Goal: Feedback & Contribution: Submit feedback/report problem

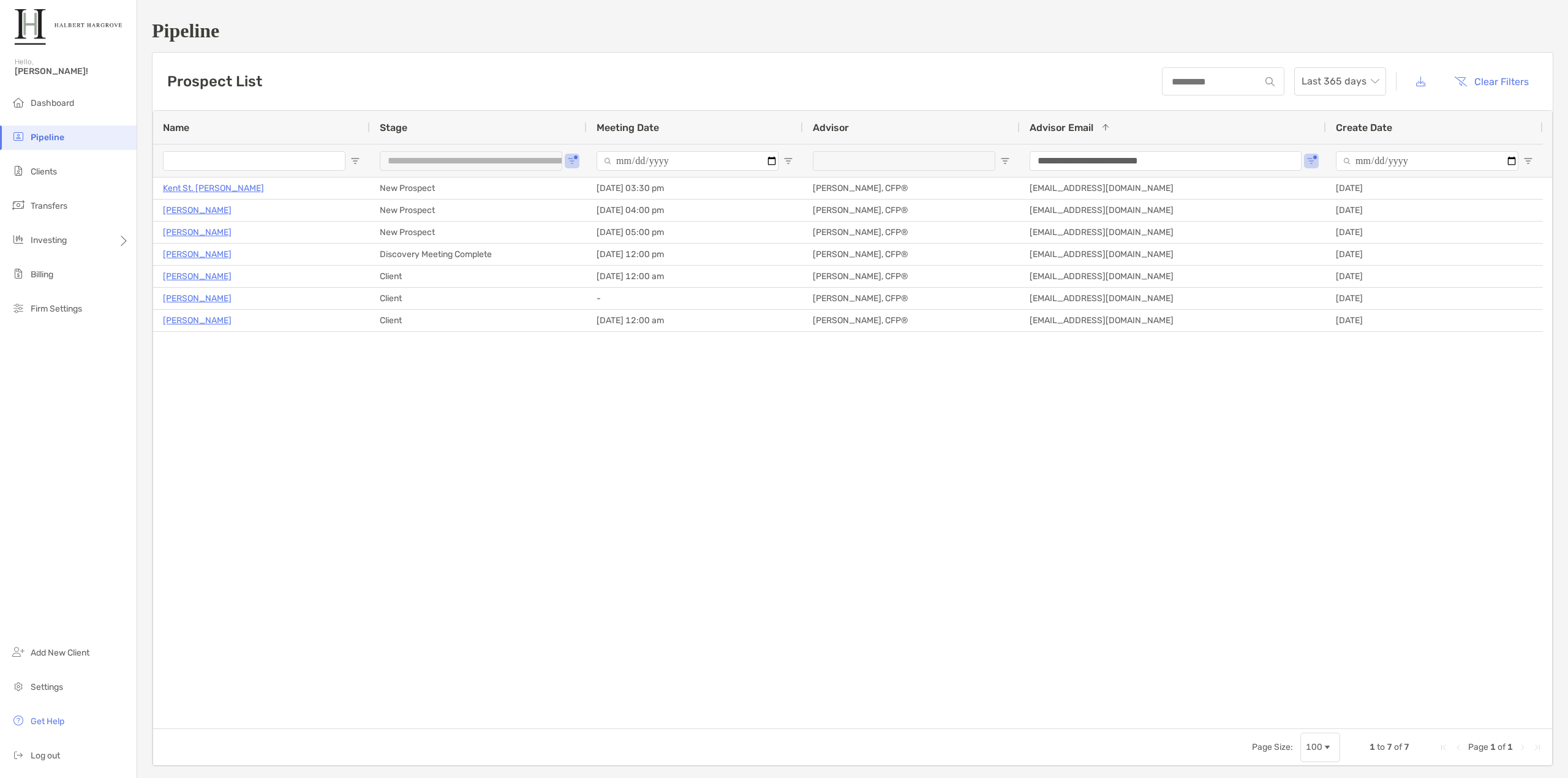
click at [197, 377] on div "Kent [GEOGRAPHIC_DATA][PERSON_NAME] [DATE] 03:30 pm [PERSON_NAME], CFP® [EMAIL_…" at bounding box center [852, 453] width 1399 height 551
click at [390, 76] on div "Prospect List Last 365 days Clear Filters" at bounding box center [852, 82] width 1400 height 57
click at [387, 78] on div "Prospect List Last 365 days Clear Filters" at bounding box center [852, 82] width 1400 height 57
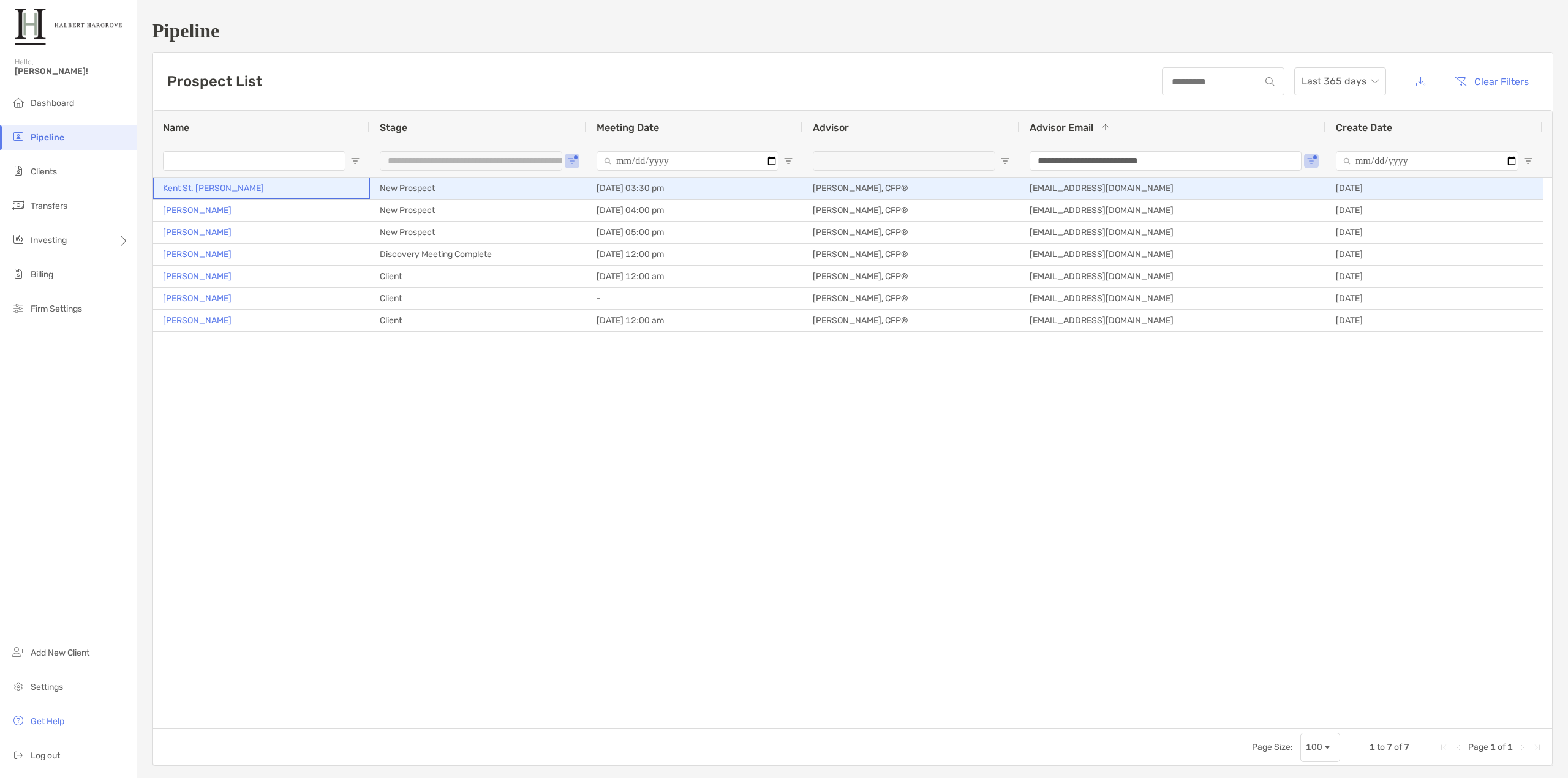
click at [192, 191] on p "Kent St. [PERSON_NAME]" at bounding box center [213, 188] width 101 height 15
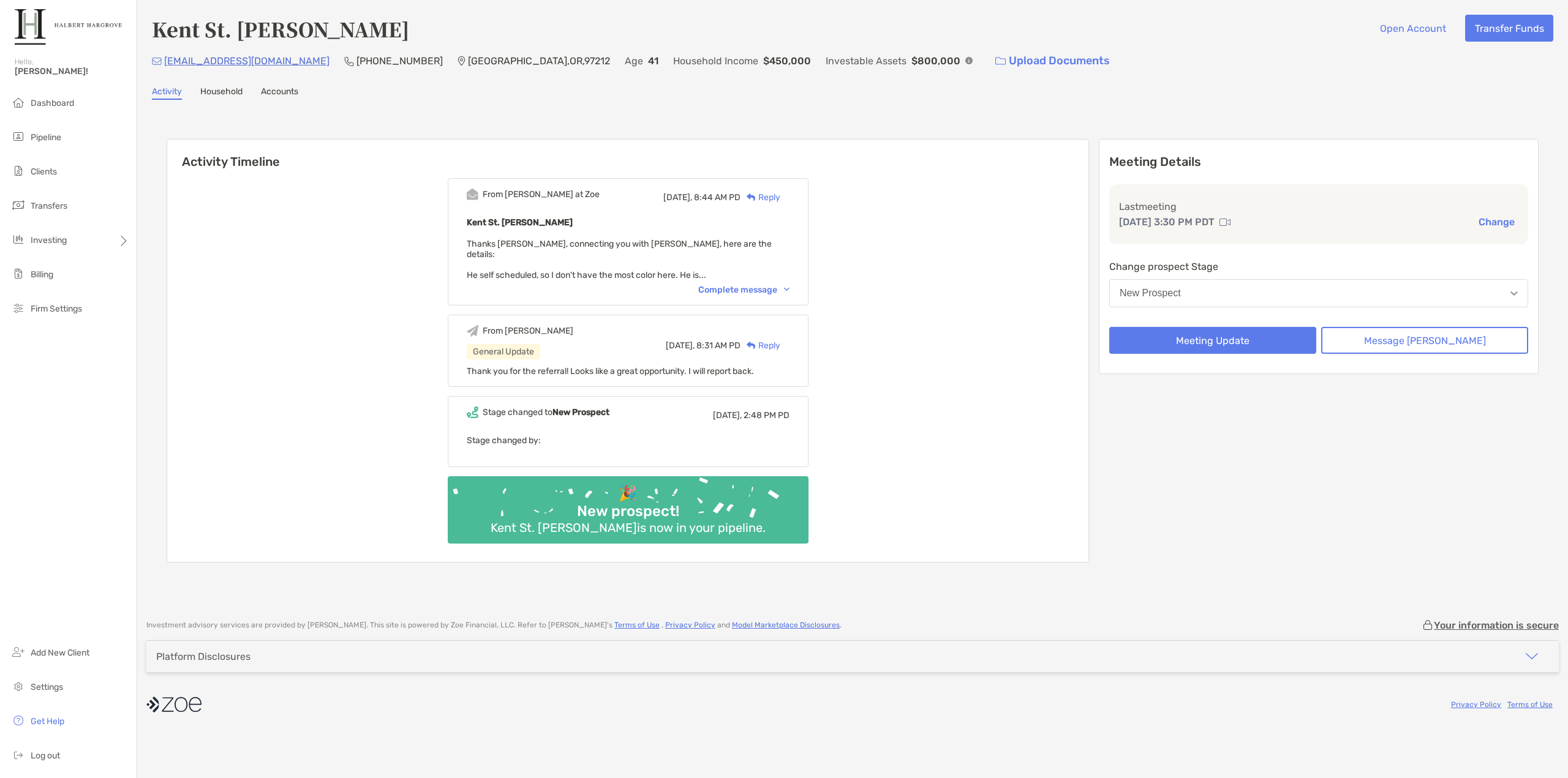
click at [454, 218] on div "From [PERSON_NAME] at Zoe [DATE], 8:44 AM PD Reply Kent St. [PERSON_NAME] Thank…" at bounding box center [627, 366] width 921 height 393
click at [753, 285] on div "Complete message" at bounding box center [744, 290] width 91 height 10
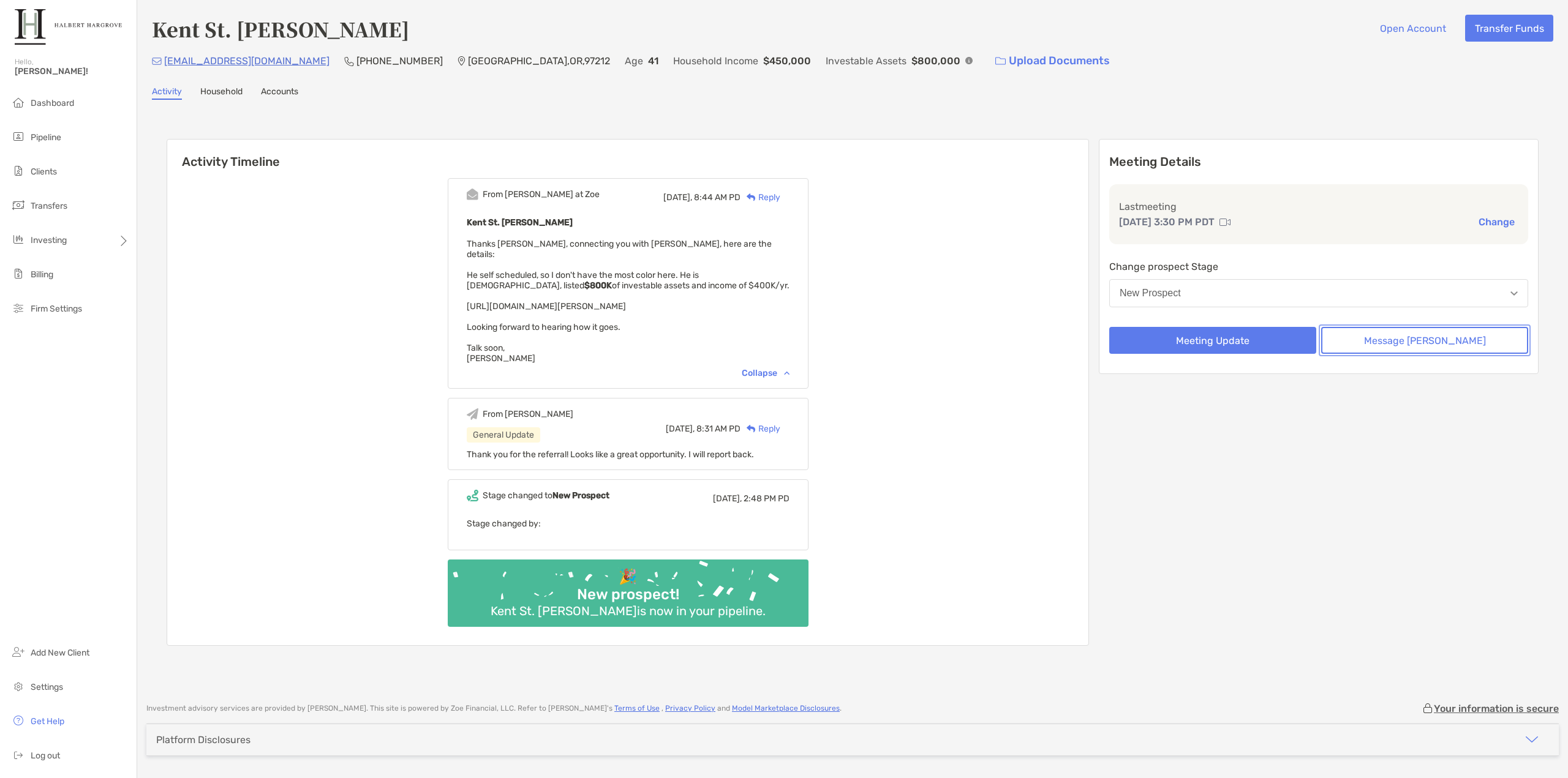
click at [1447, 344] on button "Message [PERSON_NAME]" at bounding box center [1424, 340] width 207 height 27
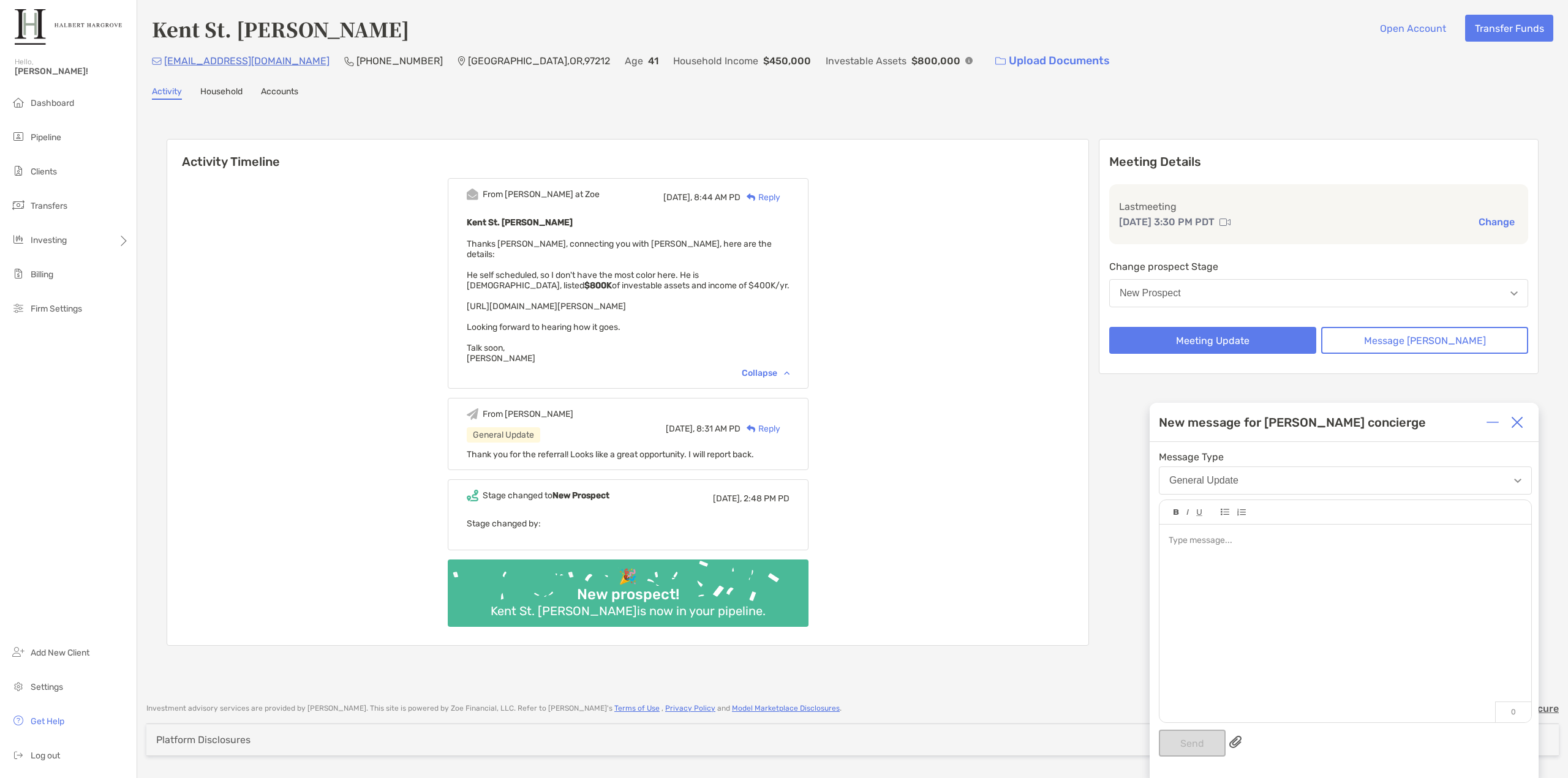
click at [1299, 575] on div at bounding box center [1345, 618] width 372 height 185
click at [1212, 331] on button "Meeting Update" at bounding box center [1212, 340] width 207 height 27
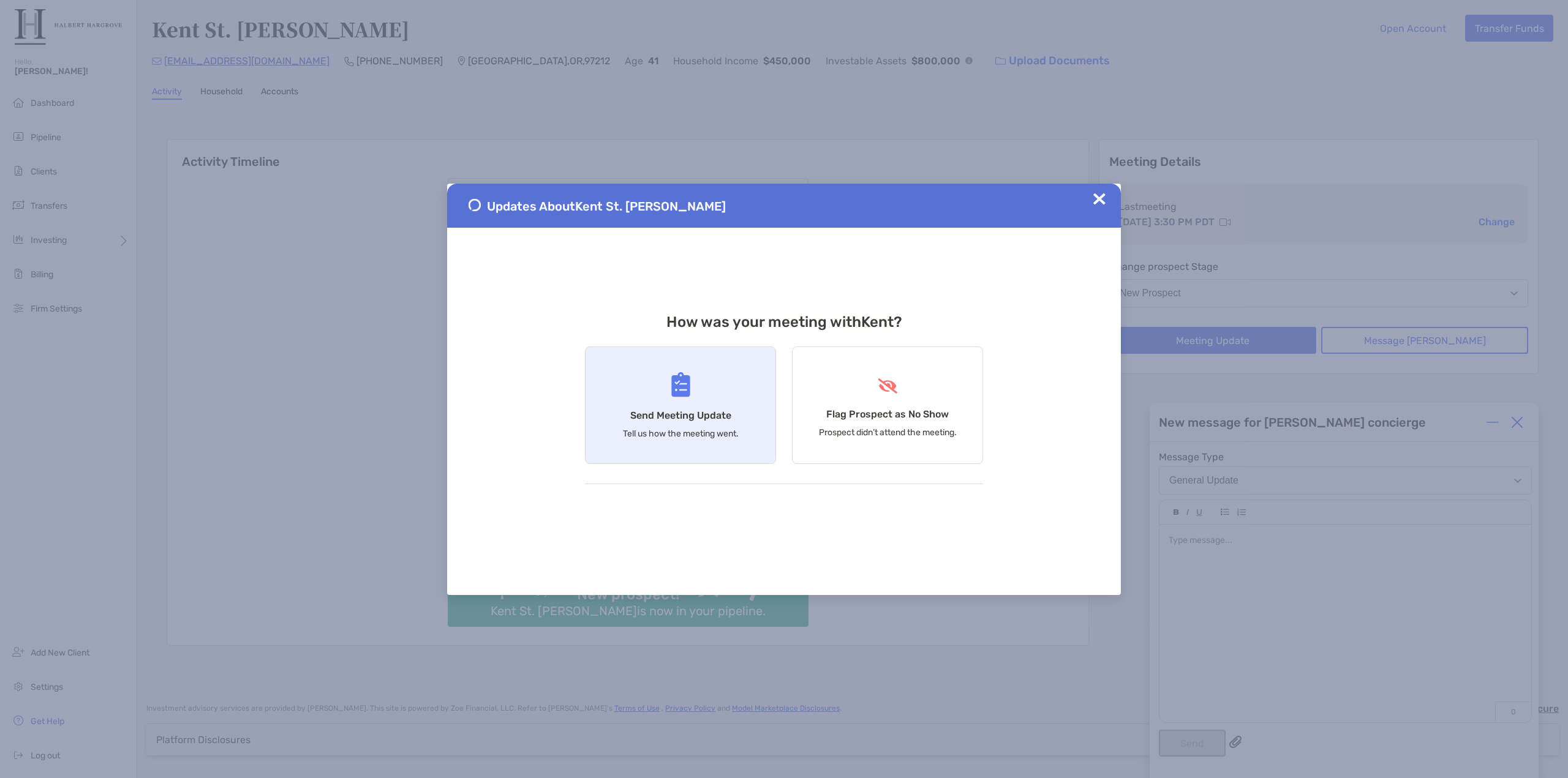
click at [734, 421] on div "Send Meeting Update Tell us how the meeting went." at bounding box center [681, 406] width 191 height 118
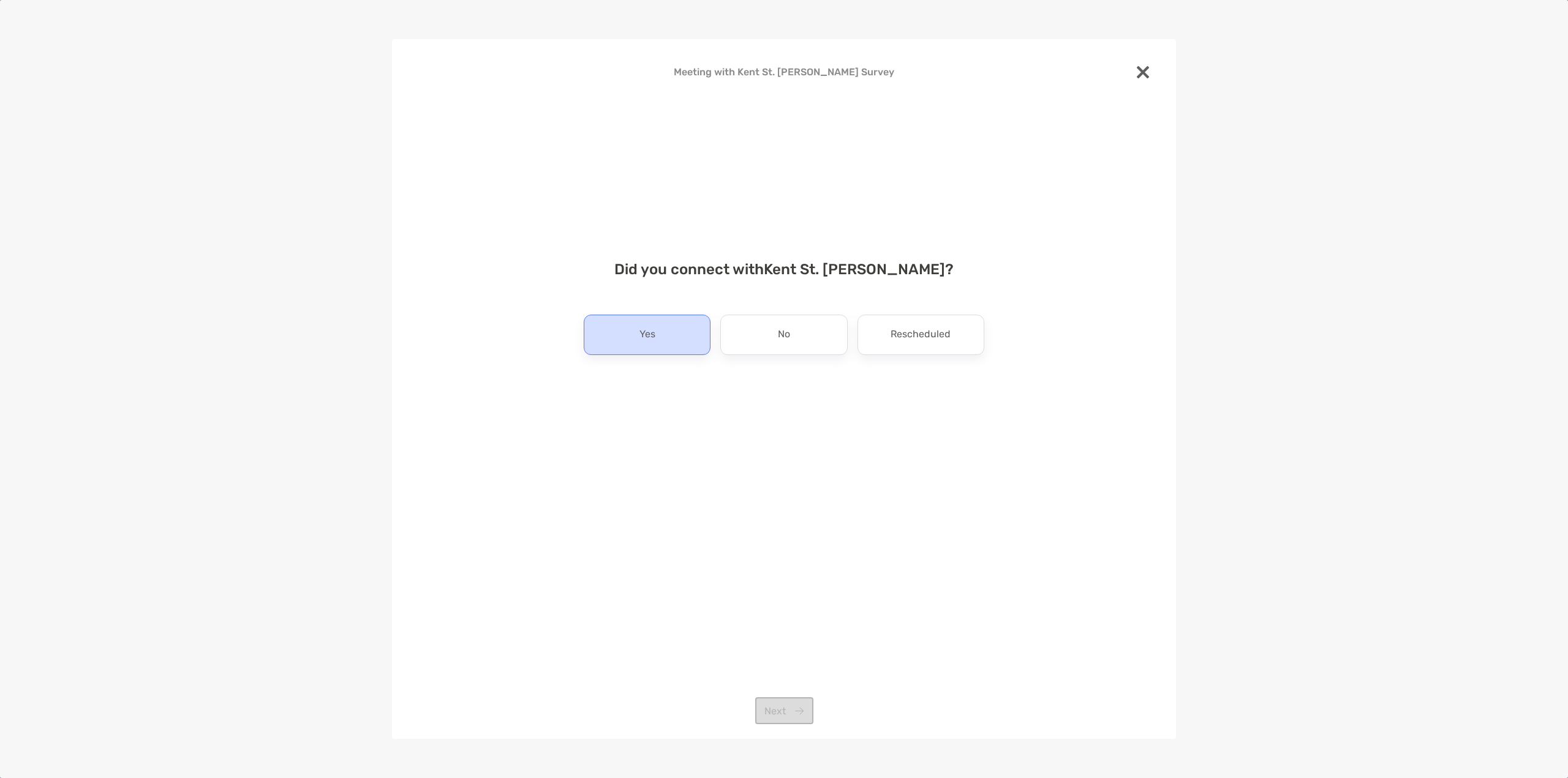
click at [681, 334] on div "Yes" at bounding box center [647, 335] width 127 height 40
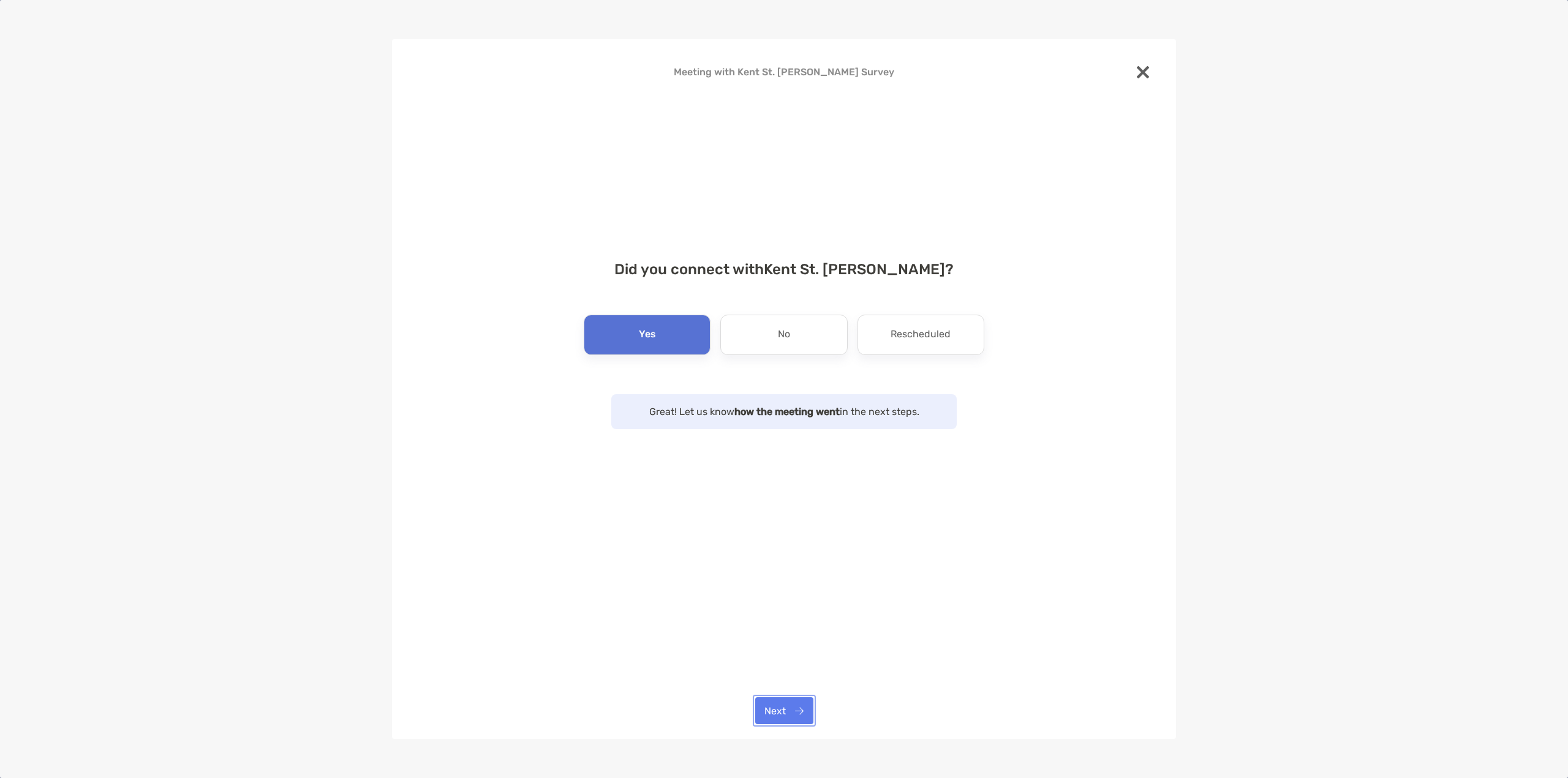
click at [782, 704] on button "Next" at bounding box center [784, 711] width 58 height 27
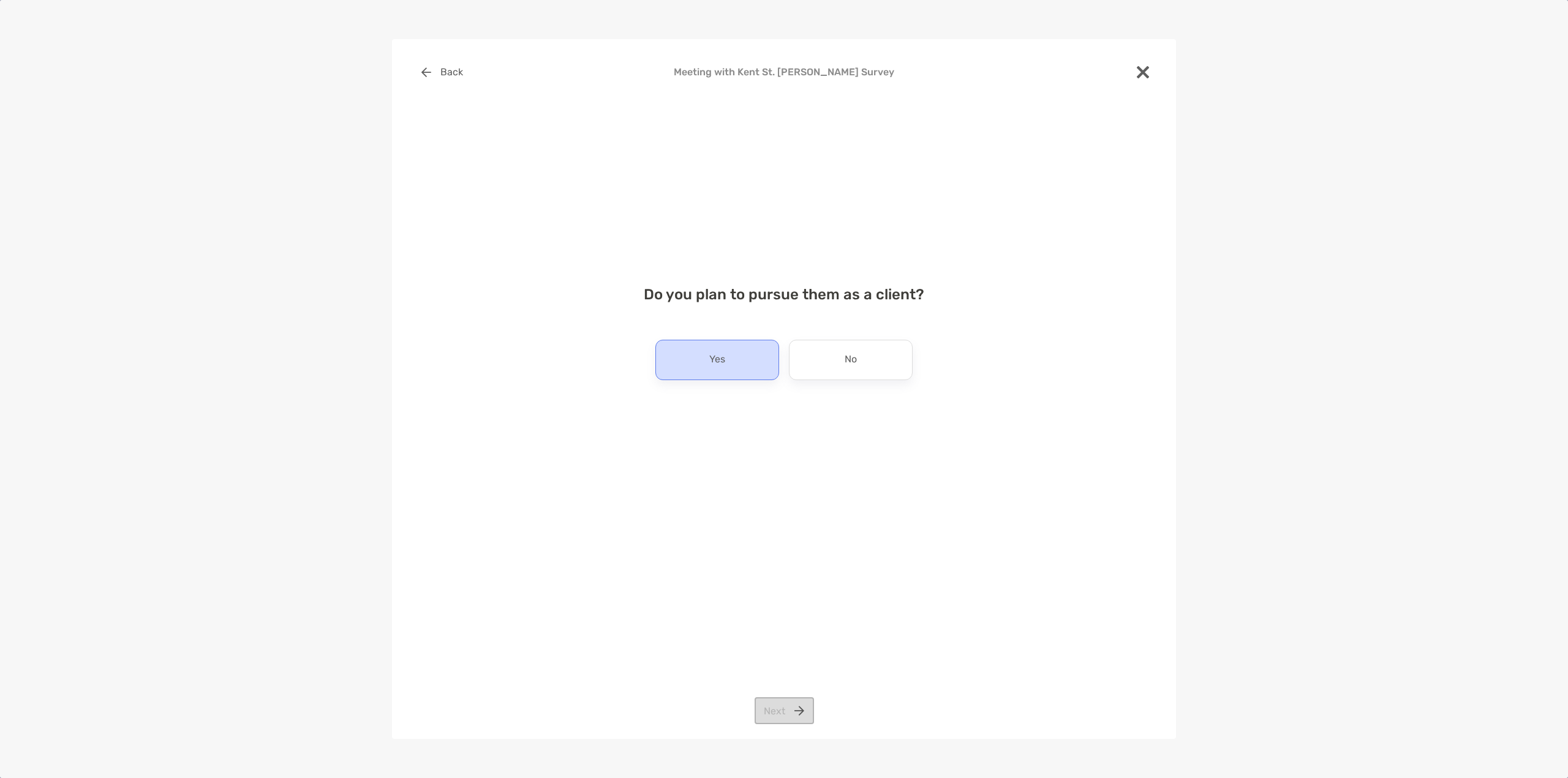
click at [754, 360] on div "Yes" at bounding box center [717, 360] width 124 height 40
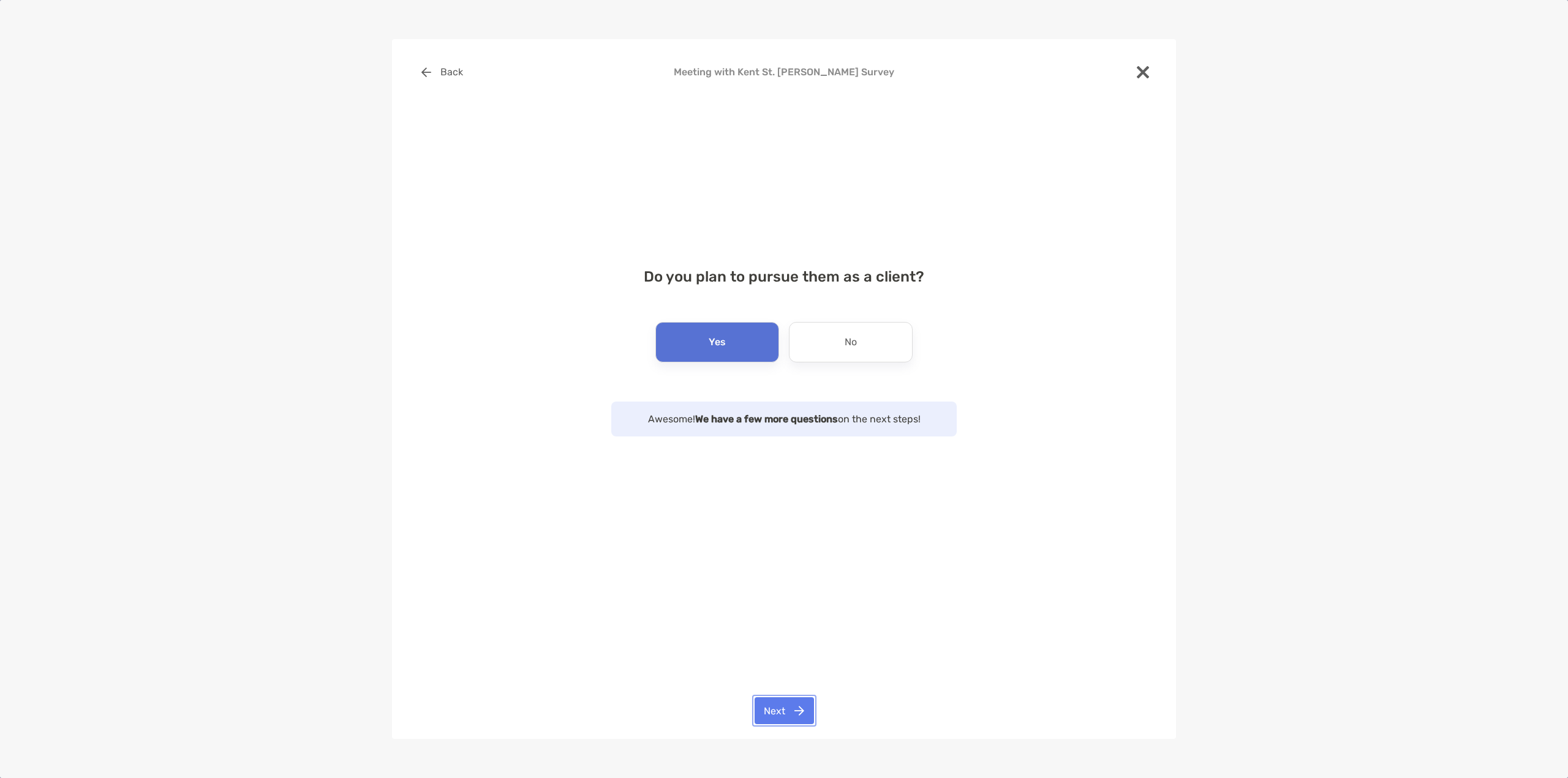
click at [784, 719] on button "Next" at bounding box center [784, 711] width 60 height 27
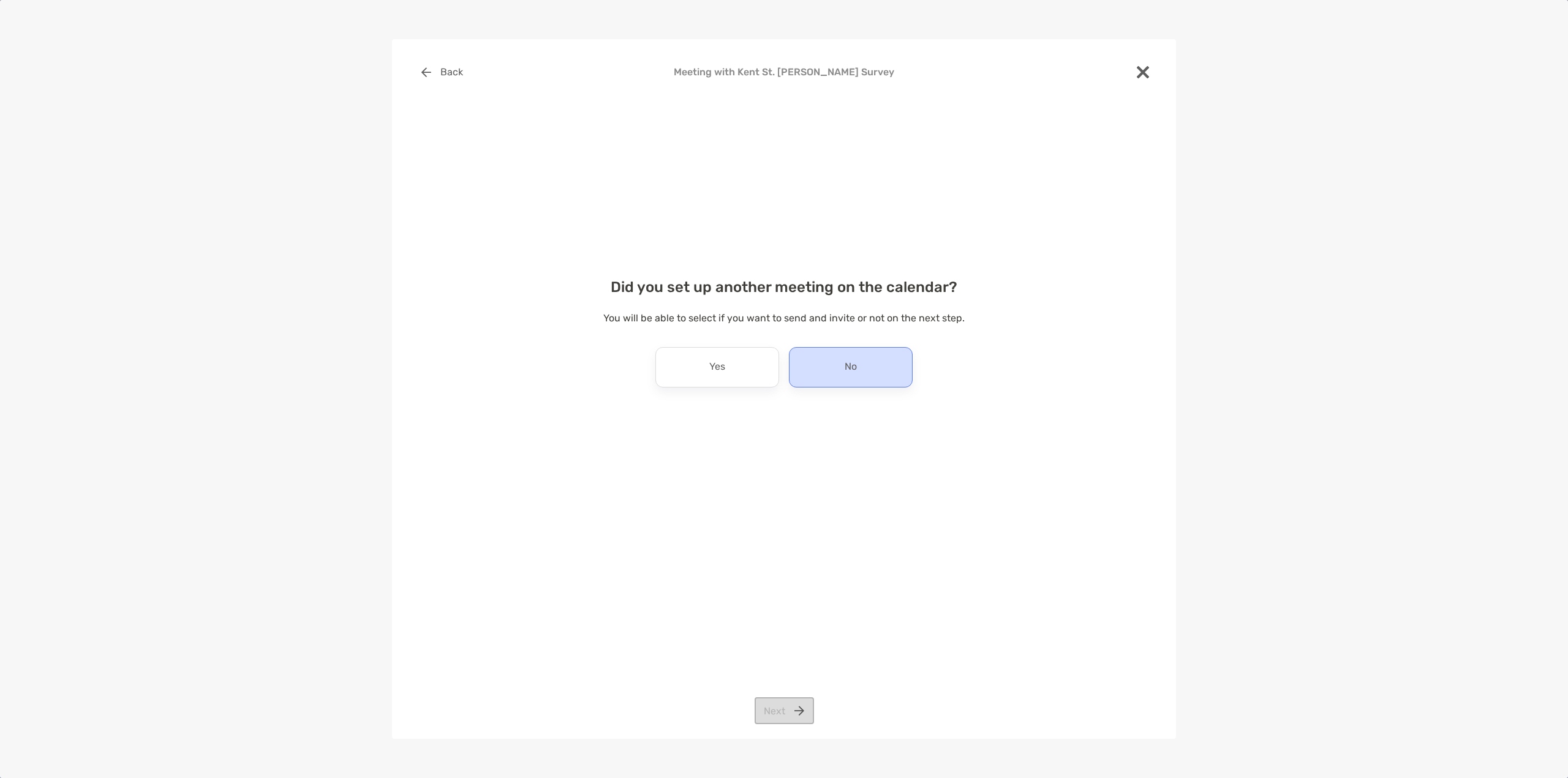
click at [826, 362] on div "No" at bounding box center [851, 367] width 124 height 40
click at [791, 711] on button "Next" at bounding box center [784, 711] width 60 height 27
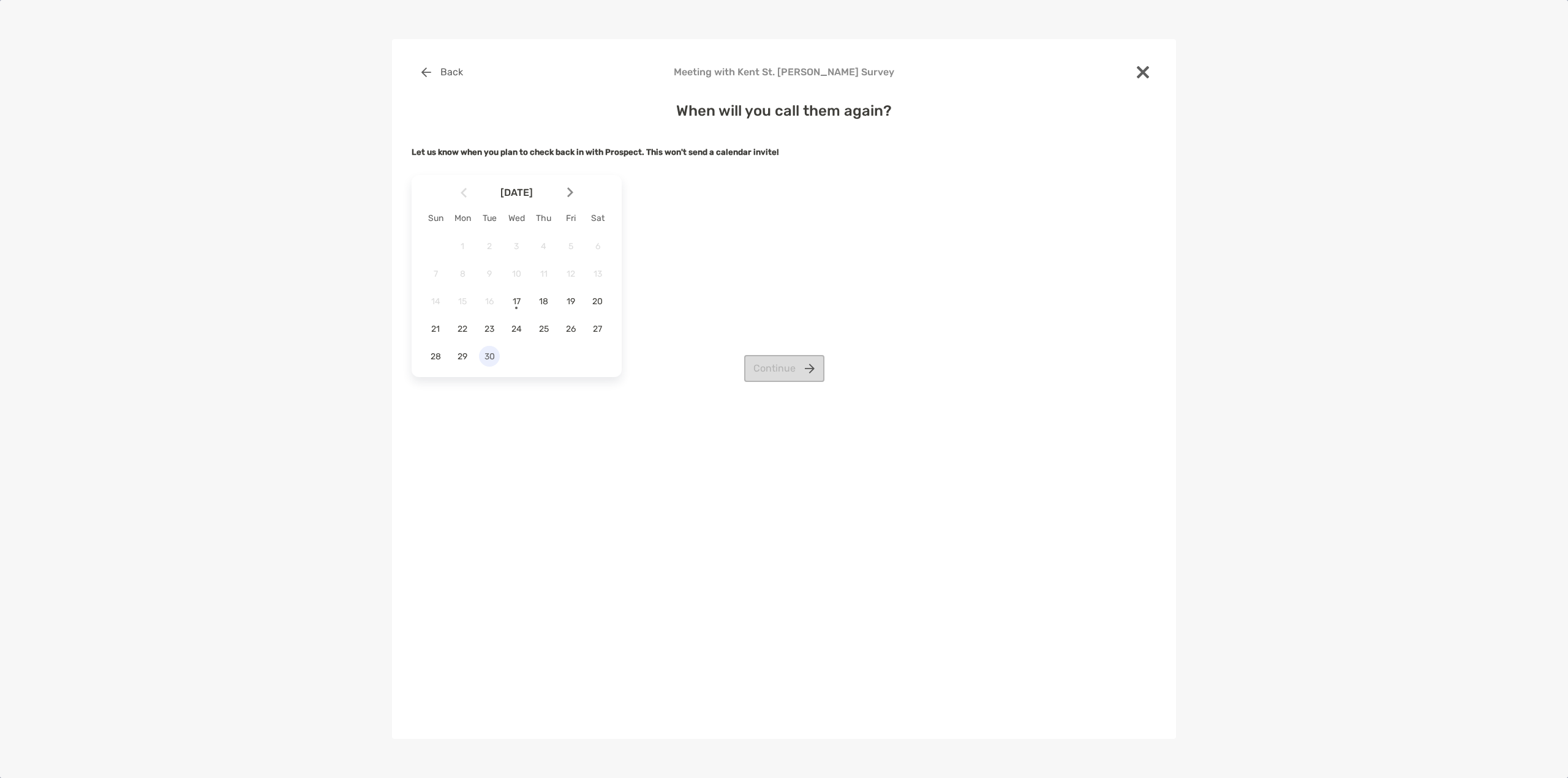
click at [498, 353] on span "30" at bounding box center [490, 357] width 21 height 10
click at [755, 366] on button "Continue" at bounding box center [784, 369] width 80 height 27
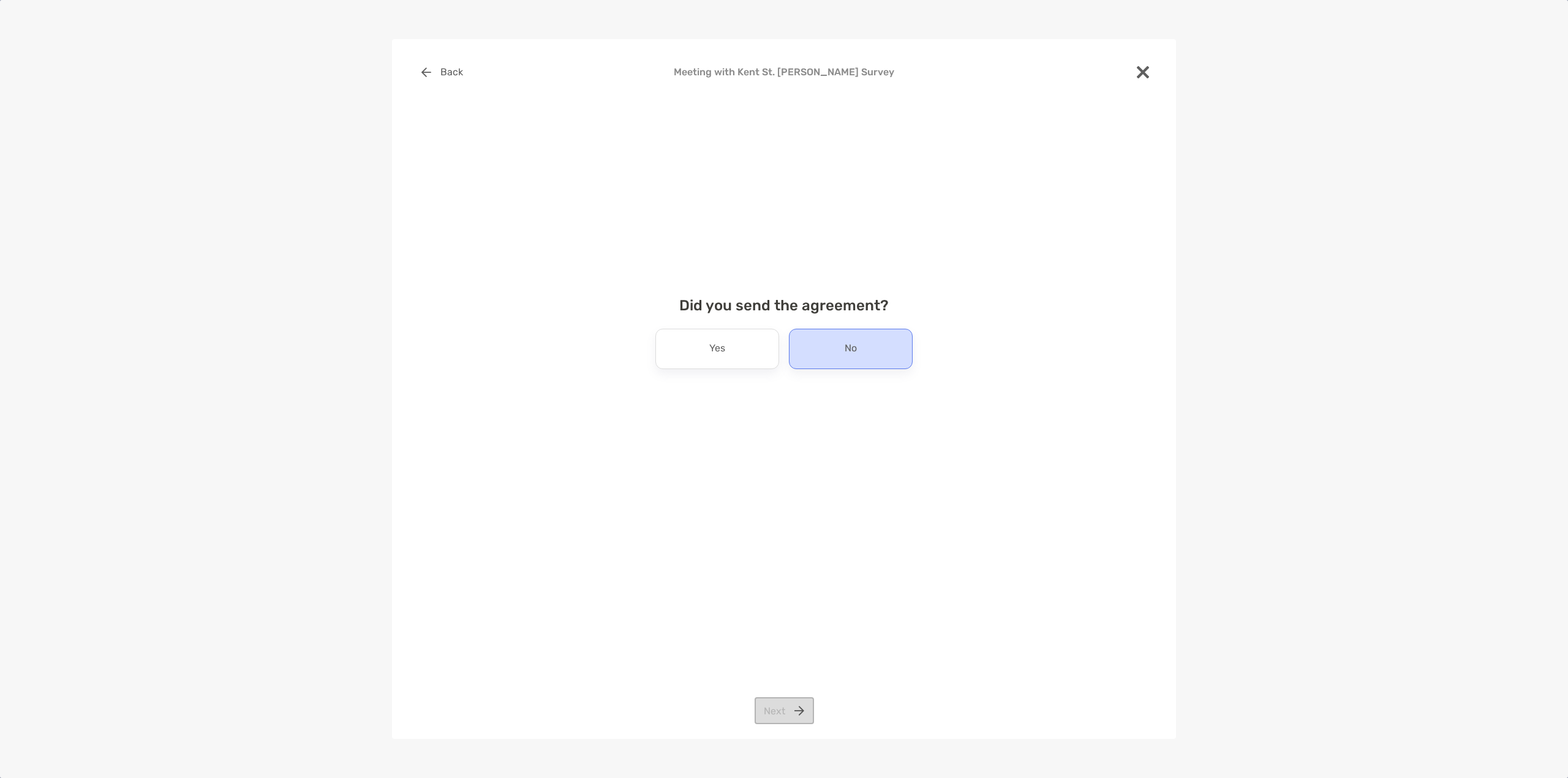
click at [807, 356] on div "No" at bounding box center [851, 349] width 124 height 40
click at [794, 715] on button "Next" at bounding box center [784, 711] width 60 height 27
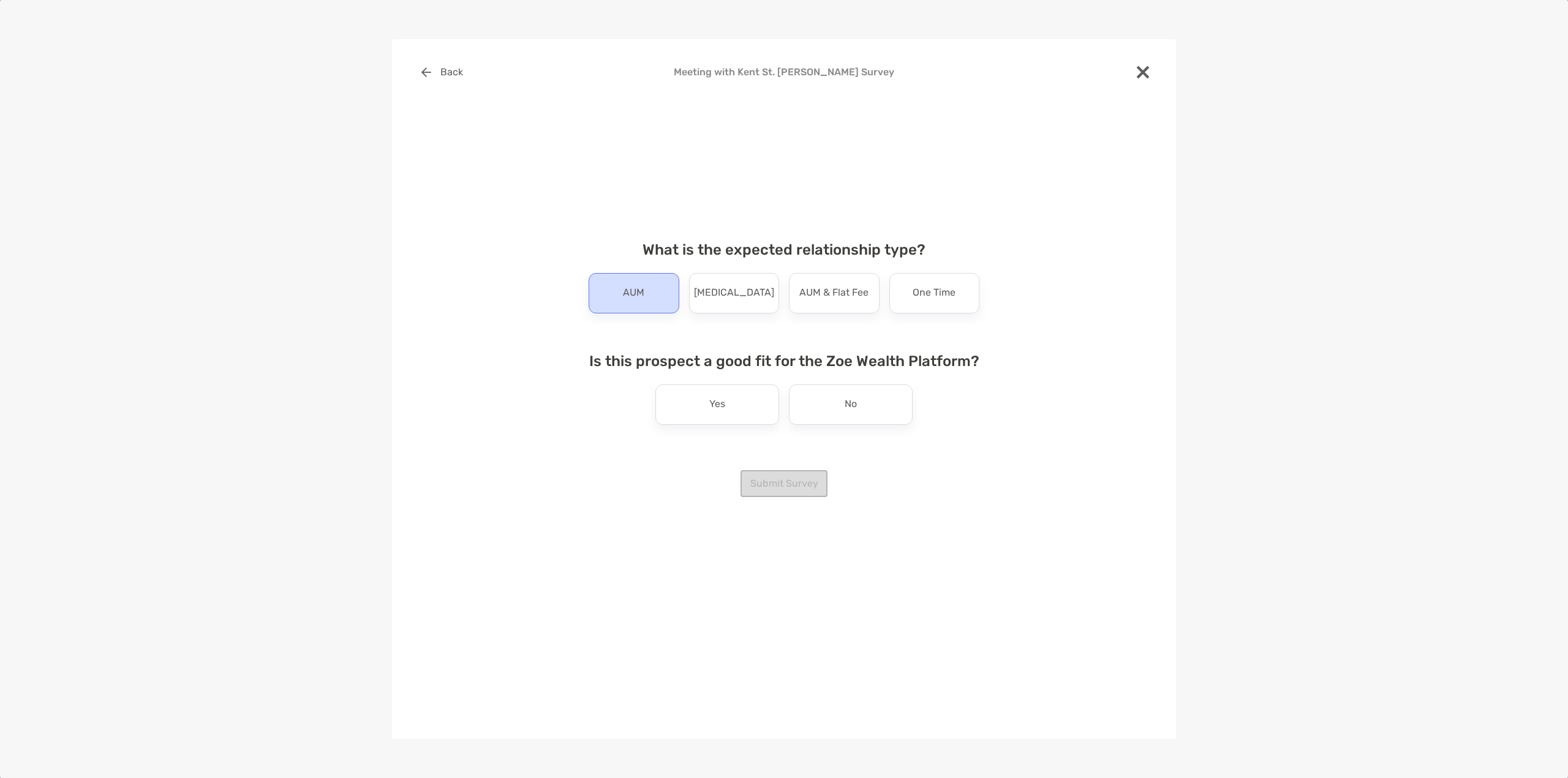
click at [629, 301] on p "AUM" at bounding box center [633, 293] width 21 height 20
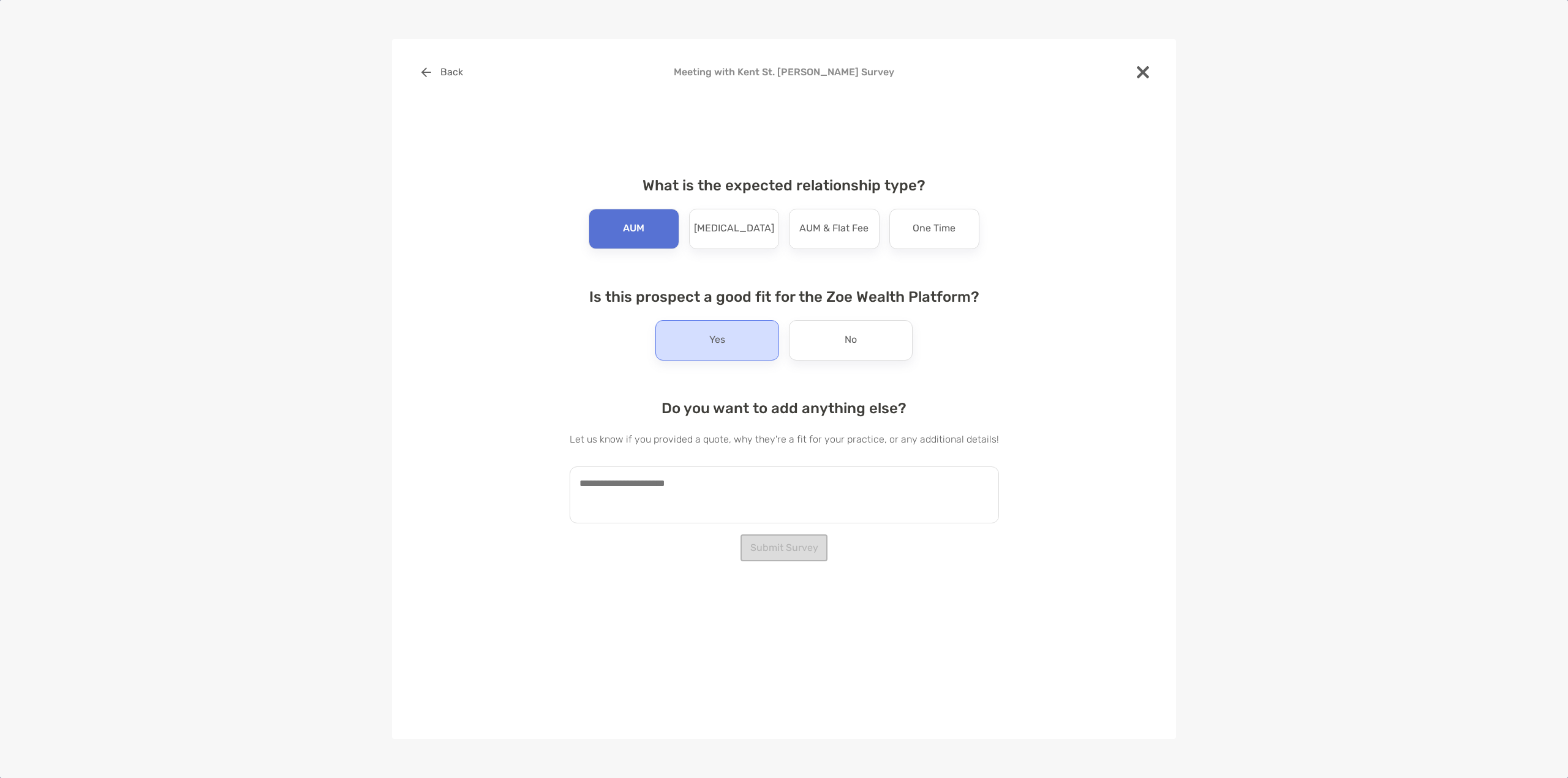
click at [749, 337] on div "Yes" at bounding box center [717, 340] width 124 height 40
click at [759, 494] on textarea at bounding box center [784, 495] width 429 height 57
paste textarea "**********"
type textarea "**********"
click at [797, 551] on button "Submit Survey" at bounding box center [784, 548] width 87 height 27
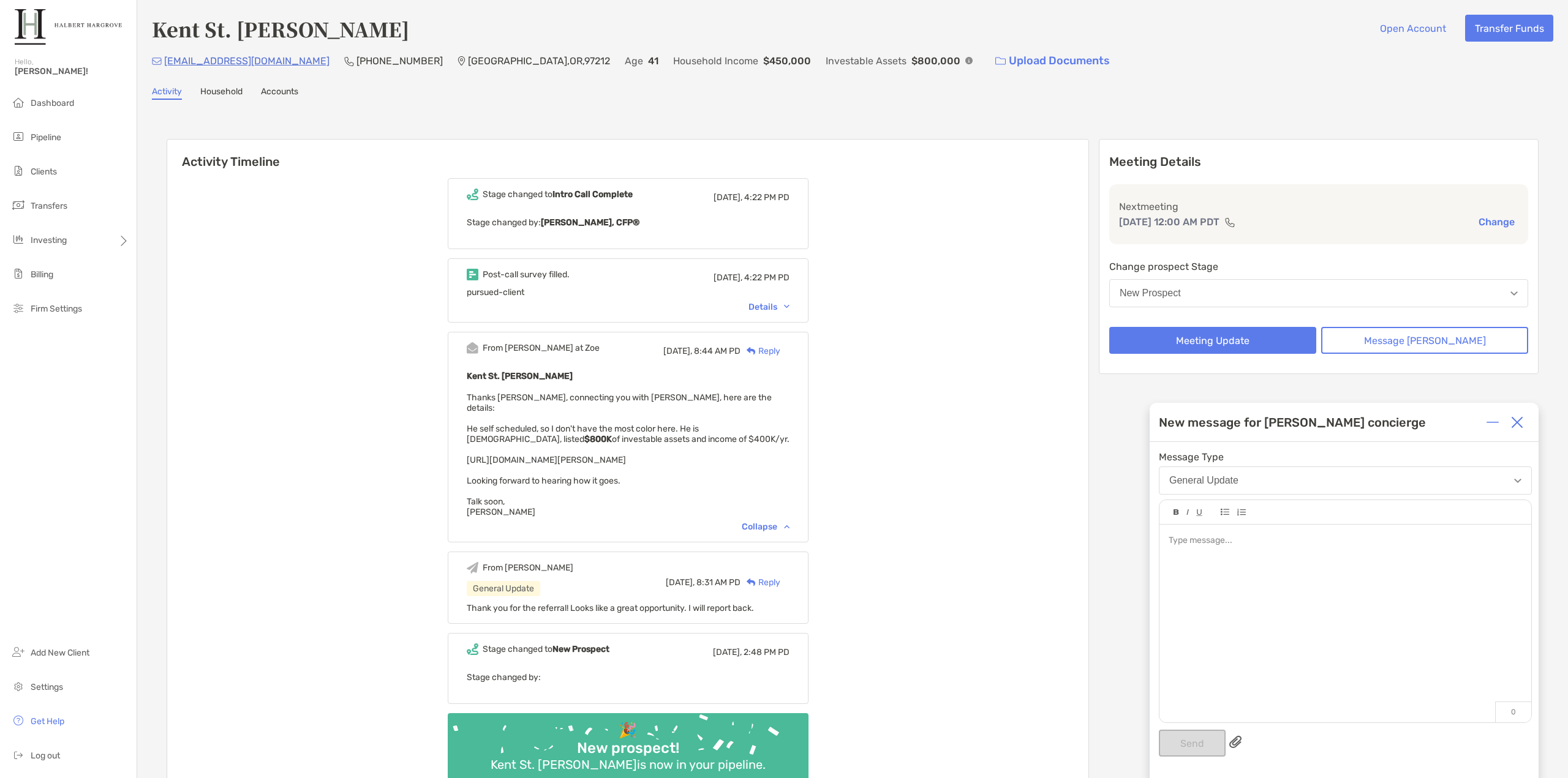
click at [1240, 640] on div at bounding box center [1345, 618] width 372 height 185
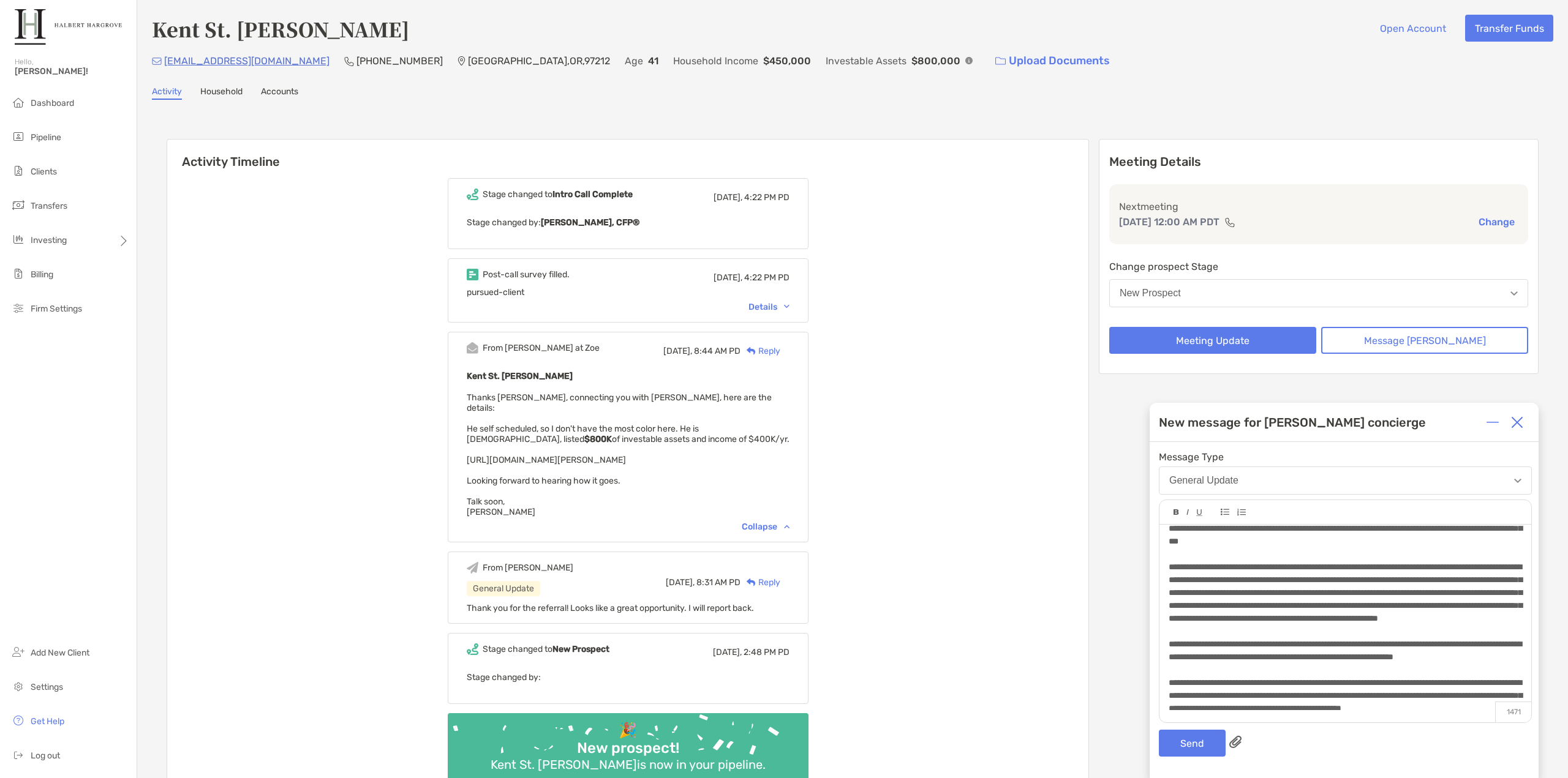
scroll to position [120, 0]
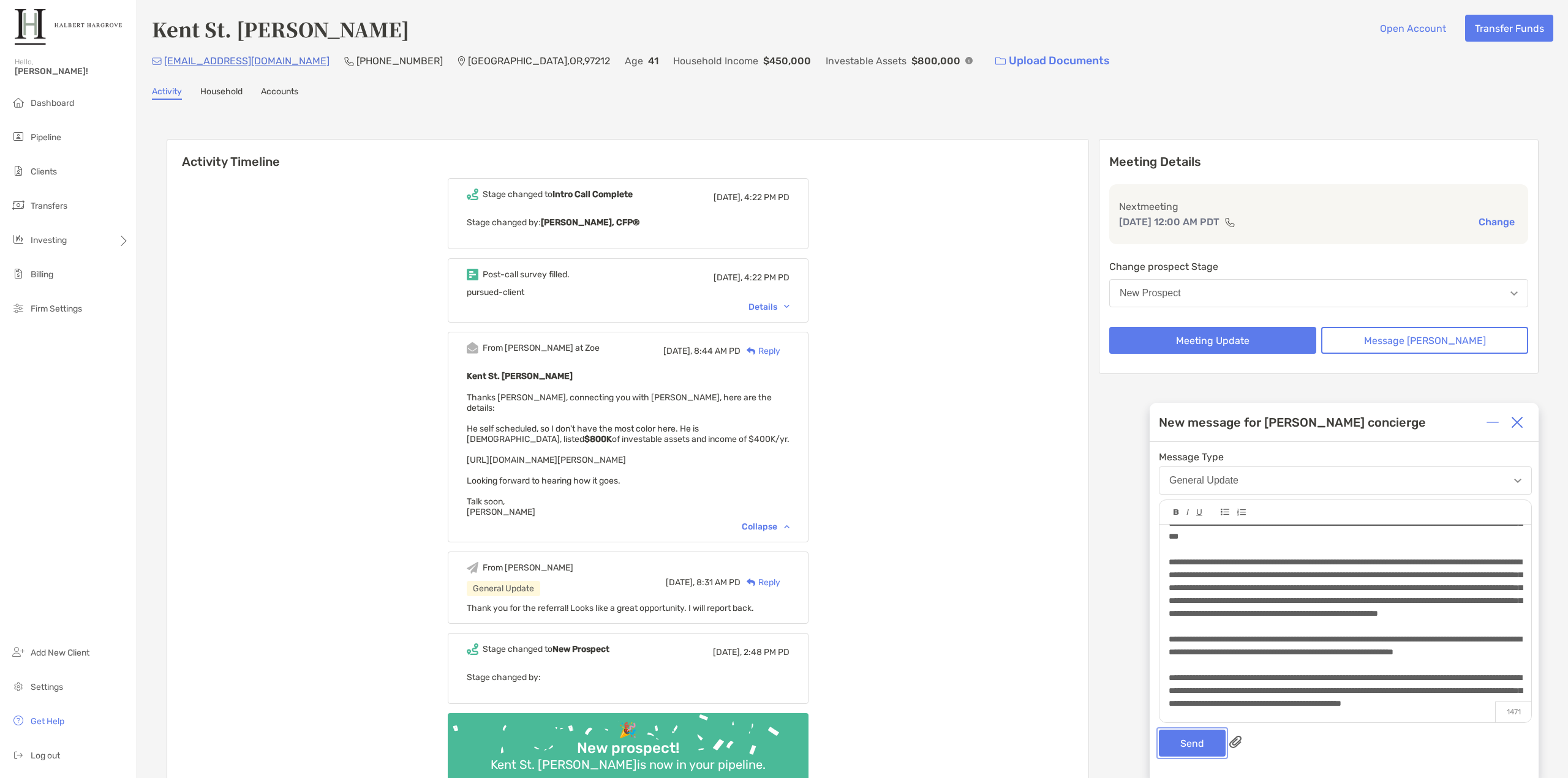
click at [1196, 754] on button "Send" at bounding box center [1192, 743] width 67 height 27
